Goal: Information Seeking & Learning: Learn about a topic

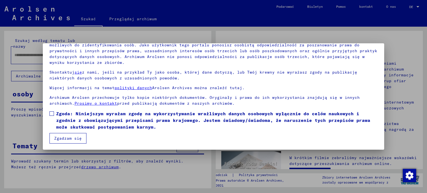
scroll to position [47, 0]
click at [51, 114] on span at bounding box center [51, 113] width 4 height 4
click at [66, 139] on font "Zgadzam się" at bounding box center [68, 137] width 28 height 5
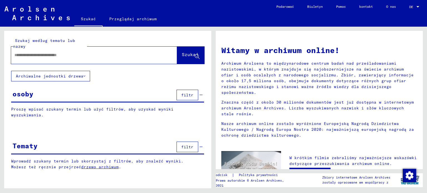
click at [84, 55] on input "text" at bounding box center [87, 55] width 146 height 6
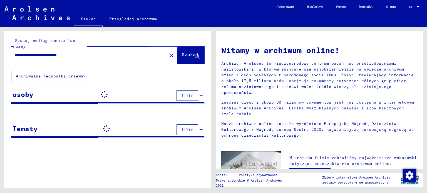
click at [187, 53] on font "Szukaj" at bounding box center [190, 55] width 17 height 6
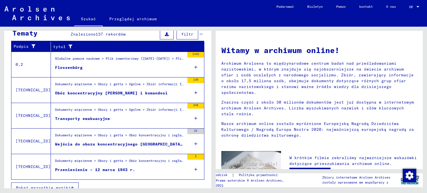
scroll to position [194, 0]
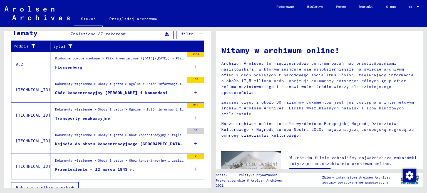
click at [69, 159] on font "Dokumenty więzienne > Obozy i getta > Obóz koncentracyjny i zagłady [GEOGRAPHIC…" at bounding box center [254, 160] width 399 height 4
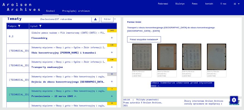
scroll to position [81, 0]
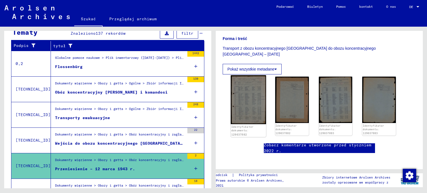
click at [247, 96] on img at bounding box center [248, 99] width 35 height 49
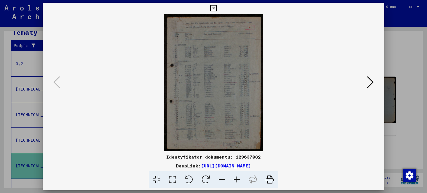
click at [212, 89] on img at bounding box center [214, 83] width 304 height 138
click at [309, 85] on img at bounding box center [214, 83] width 304 height 138
click at [217, 74] on img at bounding box center [214, 83] width 304 height 138
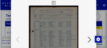
scroll to position [96, 0]
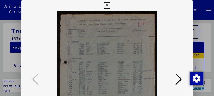
drag, startPoint x: 133, startPoint y: 58, endPoint x: 133, endPoint y: 49, distance: 8.9
click at [133, 49] on img at bounding box center [106, 80] width 133 height 138
drag, startPoint x: 107, startPoint y: 71, endPoint x: 120, endPoint y: 45, distance: 29.2
click at [102, 47] on img at bounding box center [106, 80] width 133 height 138
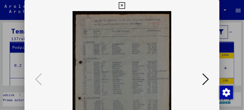
drag, startPoint x: 130, startPoint y: 71, endPoint x: 182, endPoint y: 58, distance: 53.9
click at [133, 53] on img at bounding box center [121, 80] width 157 height 138
drag, startPoint x: 185, startPoint y: 68, endPoint x: 167, endPoint y: 70, distance: 18.2
click at [185, 66] on img at bounding box center [121, 80] width 157 height 138
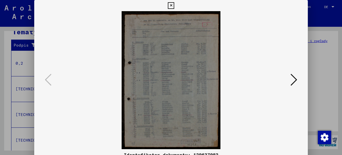
scroll to position [0, 0]
click at [294, 79] on icon at bounding box center [293, 79] width 7 height 13
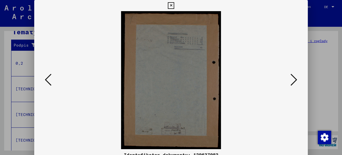
click at [294, 79] on icon at bounding box center [293, 79] width 7 height 13
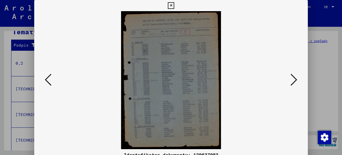
click at [294, 79] on icon at bounding box center [293, 79] width 7 height 13
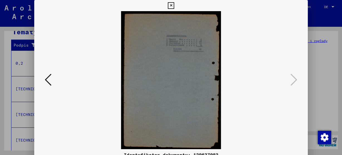
drag, startPoint x: 172, startPoint y: 6, endPoint x: 77, endPoint y: 38, distance: 100.2
click at [170, 7] on icon at bounding box center [171, 5] width 6 height 7
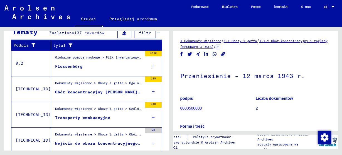
click at [97, 89] on font "Obóz koncentracyjny [PERSON_NAME] i komandosi" at bounding box center [111, 91] width 113 height 5
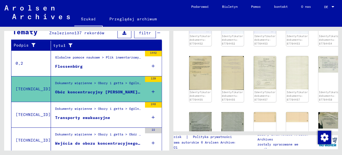
scroll to position [311, 0]
click at [193, 55] on img at bounding box center [199, 72] width 23 height 35
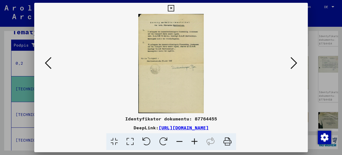
click at [296, 63] on icon at bounding box center [293, 62] width 7 height 13
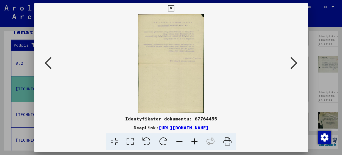
click at [296, 63] on icon at bounding box center [293, 62] width 7 height 13
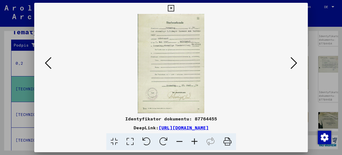
click at [296, 63] on icon at bounding box center [293, 62] width 7 height 13
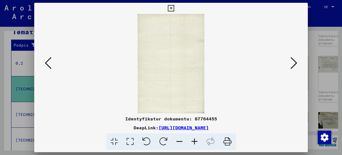
click at [296, 63] on icon at bounding box center [293, 62] width 7 height 13
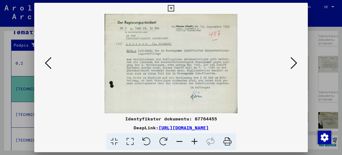
click at [296, 63] on icon at bounding box center [293, 62] width 7 height 13
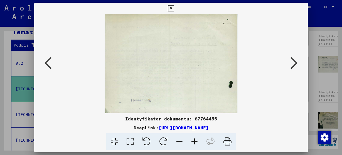
click at [296, 63] on icon at bounding box center [293, 62] width 7 height 13
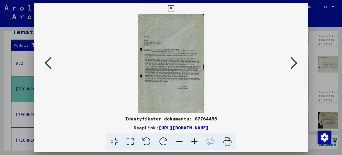
click at [296, 63] on icon at bounding box center [293, 62] width 7 height 13
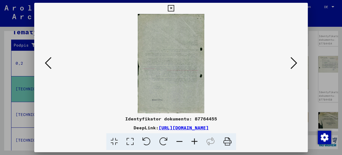
click at [296, 63] on icon at bounding box center [293, 62] width 7 height 13
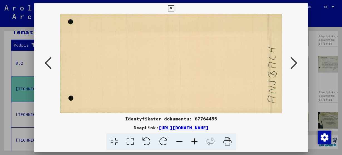
click at [296, 63] on icon at bounding box center [293, 62] width 7 height 13
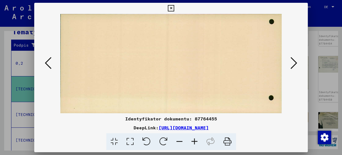
click at [296, 63] on icon at bounding box center [293, 62] width 7 height 13
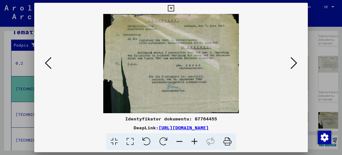
click at [296, 63] on icon at bounding box center [293, 62] width 7 height 13
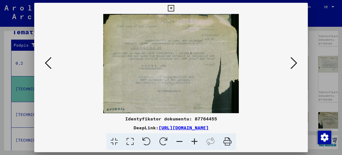
click at [296, 63] on icon at bounding box center [293, 62] width 7 height 13
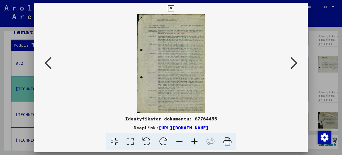
click at [296, 63] on icon at bounding box center [293, 62] width 7 height 13
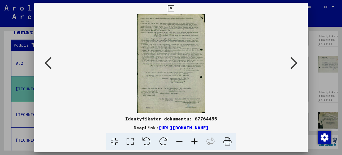
drag, startPoint x: 168, startPoint y: 7, endPoint x: 162, endPoint y: 6, distance: 5.7
click at [168, 7] on icon at bounding box center [171, 8] width 6 height 7
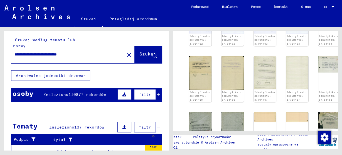
scroll to position [0, 0]
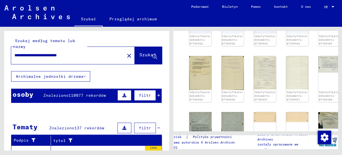
click at [101, 54] on input "**********" at bounding box center [67, 55] width 107 height 6
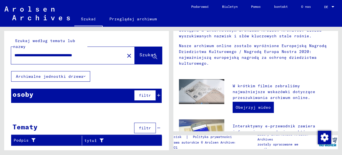
click at [110, 56] on input "**********" at bounding box center [61, 55] width 95 height 6
type input "**********"
click at [139, 54] on font "Szukaj" at bounding box center [147, 55] width 17 height 6
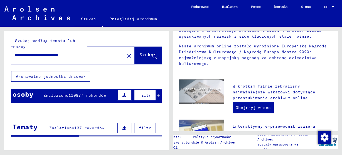
click at [125, 95] on icon at bounding box center [124, 95] width 4 height 4
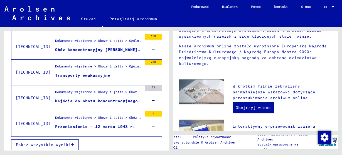
scroll to position [153, 0]
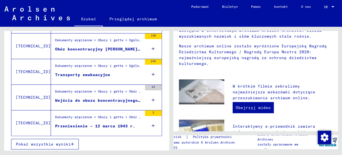
click at [65, 141] on font "Pokaż wszystkie wyniki" at bounding box center [43, 143] width 55 height 5
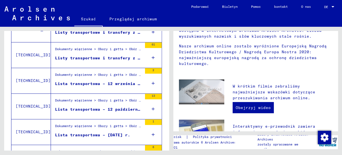
scroll to position [374, 0]
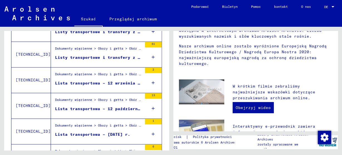
click at [111, 55] on font "Listy transportowe i transfery z obozu koncentracyjnego [GEOGRAPHIC_DATA] [DATE…" at bounding box center [166, 57] width 223 height 5
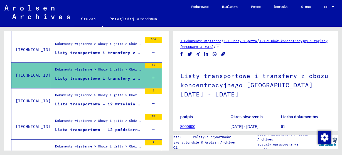
click at [110, 50] on font "Listy transportowe i transfery z obozu koncentracyjnego [GEOGRAPHIC_DATA] [DATE…" at bounding box center [166, 52] width 223 height 5
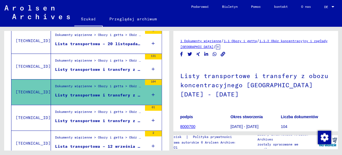
click at [105, 67] on font "Listy transportowe i transfery z obozu koncentracyjnego [GEOGRAPHIC_DATA] [DATE…" at bounding box center [166, 69] width 223 height 5
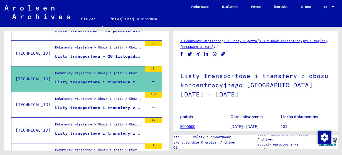
click at [118, 51] on mat-grid-list "Dokumenty więzienne > Obozy i getta > Obóz koncentracyjny i zagłady [GEOGRAPHIC…" at bounding box center [98, 53] width 87 height 17
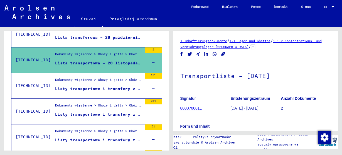
scroll to position [292, 0]
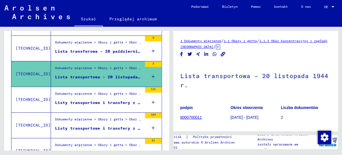
click at [115, 40] on div "Dokumenty więzienne > Obozy i getta > Obóz koncentracyjny i zagłady [GEOGRAPHIC…" at bounding box center [98, 40] width 87 height 0
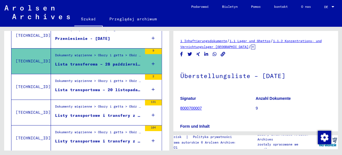
scroll to position [262, 0]
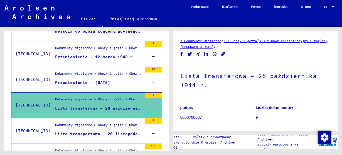
click at [109, 56] on font "Przeniesienie – 12 marca 1943 r." at bounding box center [95, 56] width 80 height 5
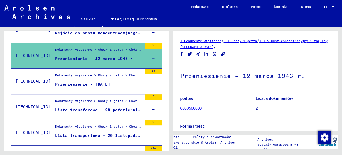
scroll to position [220, 0]
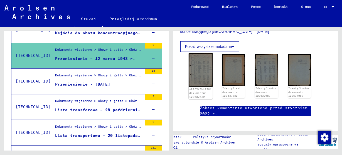
click at [198, 70] on img at bounding box center [200, 69] width 24 height 33
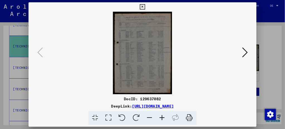
scroll to position [111, 0]
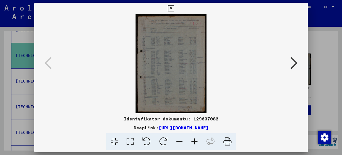
click at [167, 66] on img at bounding box center [170, 63] width 235 height 99
click at [192, 128] on font "[URL][DOMAIN_NAME]" at bounding box center [183, 128] width 50 height 6
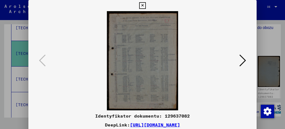
drag, startPoint x: 141, startPoint y: 5, endPoint x: 28, endPoint y: 44, distance: 119.4
click at [141, 5] on icon at bounding box center [142, 5] width 6 height 7
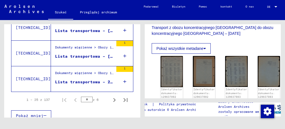
scroll to position [707, 0]
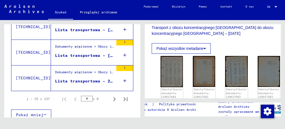
click at [99, 78] on font "Lista transportowa – 20 października 1944 r." at bounding box center [110, 80] width 110 height 5
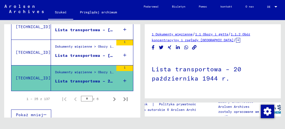
click at [93, 53] on font "Lista transportowa – [DATE] r." at bounding box center [92, 55] width 75 height 5
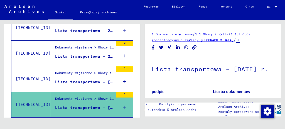
click at [100, 71] on div "Dokumenty więzienne > Obozy i getta > Obóz koncentracyjny i zagłady [GEOGRAPHIC…" at bounding box center [84, 74] width 58 height 8
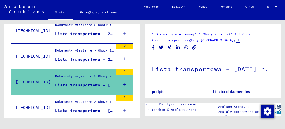
click at [101, 57] on font "Lista transportowa – 20 listopada 1944 r." at bounding box center [106, 59] width 103 height 5
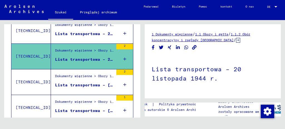
click at [95, 32] on font "Lista transportowa – 20 listopada 1944 r." at bounding box center [106, 33] width 103 height 5
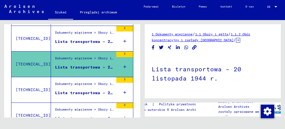
click at [99, 30] on div "Dokumenty więzienne > Obozy i getta > Obóz koncentracyjny i zagłady [GEOGRAPHIC…" at bounding box center [84, 30] width 58 height 0
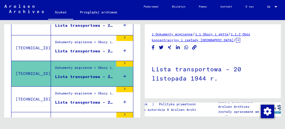
click at [95, 42] on figure "Dokumenty więzienne > Obozy i getta > Obóz koncentracyjny i zagłady [GEOGRAPHIC…" at bounding box center [84, 43] width 58 height 8
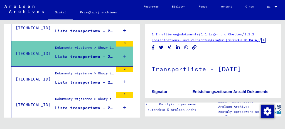
click at [101, 30] on figure "Lista transportowa – 20 listopada 1944 r." at bounding box center [84, 32] width 58 height 8
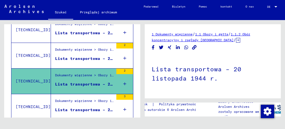
click at [99, 47] on font "Dokumenty więzienne > Obozy i getta > Obóz koncentracyjny i zagłady [GEOGRAPHIC…" at bounding box center [254, 49] width 399 height 4
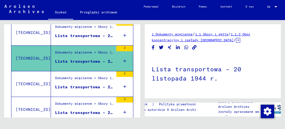
click at [99, 34] on div "Lista transportowa – 20 listopada 1944 r." at bounding box center [84, 36] width 58 height 6
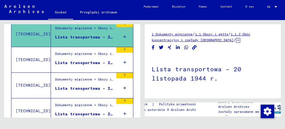
scroll to position [516, 0]
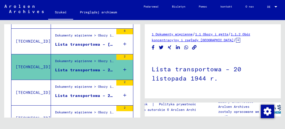
click at [98, 33] on div "Dokumenty więzienne > Obozy i getta > Obóz koncentracyjny i zagłady [GEOGRAPHIC…" at bounding box center [84, 33] width 58 height 0
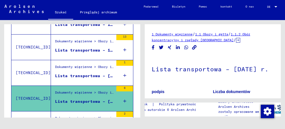
click at [94, 65] on div "Dokumenty więzienne > Obozy i getta > Obóz koncentracyjny i zagłady [GEOGRAPHIC…" at bounding box center [84, 68] width 58 height 8
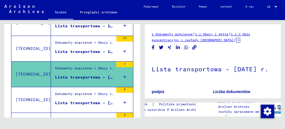
click at [98, 49] on font "Lista transportowa – 12 października 1944 r." at bounding box center [110, 51] width 110 height 5
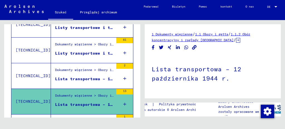
click at [93, 68] on font "Dokumenty więzienne > Obozy i getta > Obóz koncentracyjny i zagłady [GEOGRAPHIC…" at bounding box center [254, 70] width 399 height 4
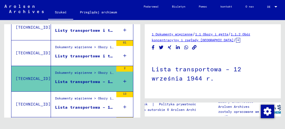
click at [99, 53] on font "Listy transportowe i transfery z obozu koncentracyjnego [GEOGRAPHIC_DATA] [DATE…" at bounding box center [166, 55] width 223 height 5
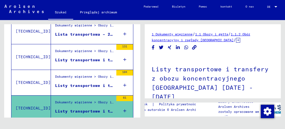
click at [96, 74] on div "Dokumenty więzienne > Obozy i getta > Obóz koncentracyjny i zagłady [GEOGRAPHIC…" at bounding box center [84, 74] width 58 height 0
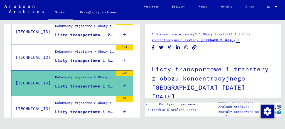
click at [92, 58] on font "Listy transportowe i transfery z obozu koncentracyjnego [GEOGRAPHIC_DATA] [DATE…" at bounding box center [166, 60] width 223 height 5
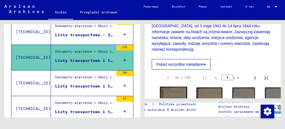
click at [172, 86] on img at bounding box center [173, 95] width 27 height 19
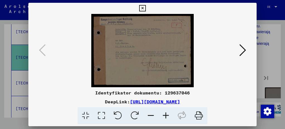
click at [243, 52] on icon at bounding box center [242, 49] width 7 height 13
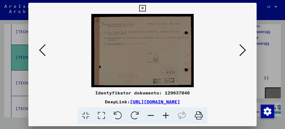
click at [243, 52] on icon at bounding box center [242, 49] width 7 height 13
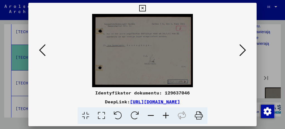
click at [243, 52] on icon at bounding box center [242, 49] width 7 height 13
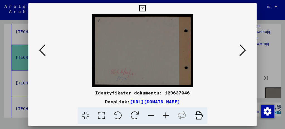
click at [243, 52] on icon at bounding box center [242, 49] width 7 height 13
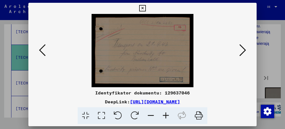
click at [243, 52] on icon at bounding box center [242, 49] width 7 height 13
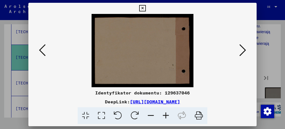
click at [243, 52] on icon at bounding box center [242, 49] width 7 height 13
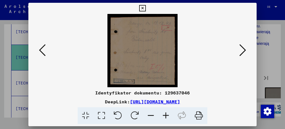
click at [243, 52] on icon at bounding box center [242, 49] width 7 height 13
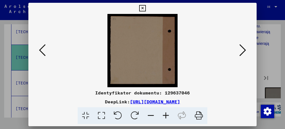
click at [243, 52] on icon at bounding box center [242, 49] width 7 height 13
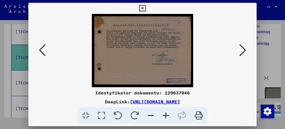
click at [243, 52] on icon at bounding box center [242, 49] width 7 height 13
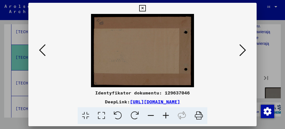
click at [243, 52] on icon at bounding box center [242, 49] width 7 height 13
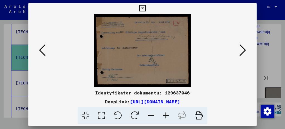
click at [243, 52] on icon at bounding box center [242, 49] width 7 height 13
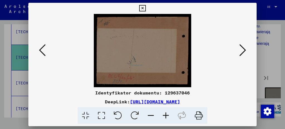
click at [243, 52] on icon at bounding box center [242, 49] width 7 height 13
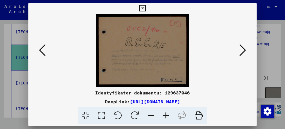
click at [243, 52] on icon at bounding box center [242, 49] width 7 height 13
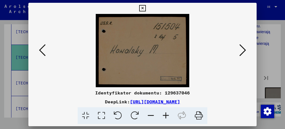
click at [243, 52] on icon at bounding box center [242, 49] width 7 height 13
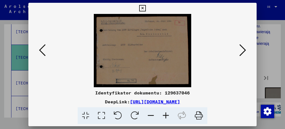
click at [243, 52] on icon at bounding box center [242, 49] width 7 height 13
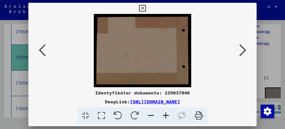
click at [243, 52] on icon at bounding box center [242, 49] width 7 height 13
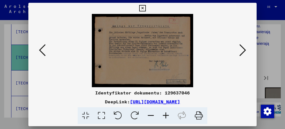
click at [243, 52] on icon at bounding box center [242, 49] width 7 height 13
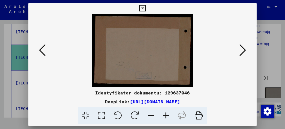
click at [243, 52] on icon at bounding box center [242, 49] width 7 height 13
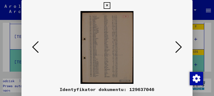
click at [179, 47] on icon at bounding box center [178, 47] width 7 height 13
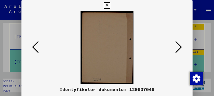
click at [179, 47] on icon at bounding box center [178, 47] width 7 height 13
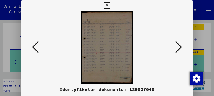
click at [179, 47] on icon at bounding box center [178, 47] width 7 height 13
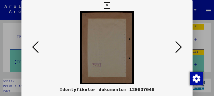
click at [179, 47] on icon at bounding box center [178, 47] width 7 height 13
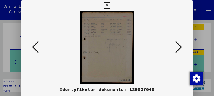
click at [179, 47] on icon at bounding box center [178, 47] width 7 height 13
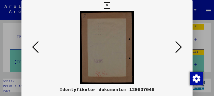
click at [179, 47] on icon at bounding box center [178, 47] width 7 height 13
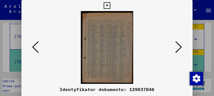
scroll to position [322, 0]
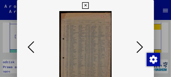
drag, startPoint x: 94, startPoint y: 47, endPoint x: 95, endPoint y: 44, distance: 3.4
click at [95, 44] on img at bounding box center [85, 47] width 99 height 73
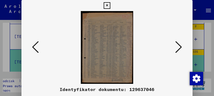
click at [179, 47] on icon at bounding box center [178, 47] width 7 height 13
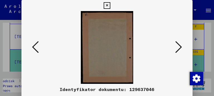
click at [179, 47] on icon at bounding box center [178, 47] width 7 height 13
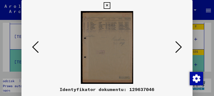
click at [179, 47] on icon at bounding box center [178, 47] width 7 height 13
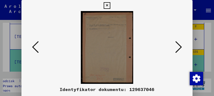
click at [179, 47] on icon at bounding box center [178, 47] width 7 height 13
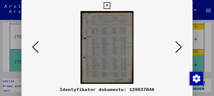
click at [179, 47] on icon at bounding box center [178, 47] width 7 height 13
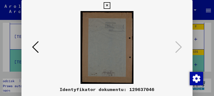
click at [107, 6] on icon at bounding box center [106, 5] width 6 height 7
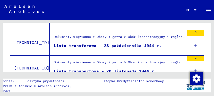
scroll to position [290, 0]
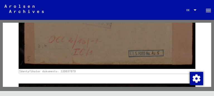
scroll to position [5421, 0]
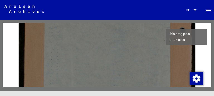
type input "*"
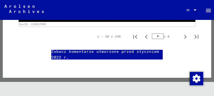
scroll to position [7393, 0]
click at [160, 65] on disqus at bounding box center [107, 68] width 194 height 6
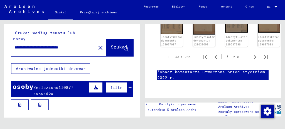
scroll to position [619, 0]
